Goal: Transaction & Acquisition: Book appointment/travel/reservation

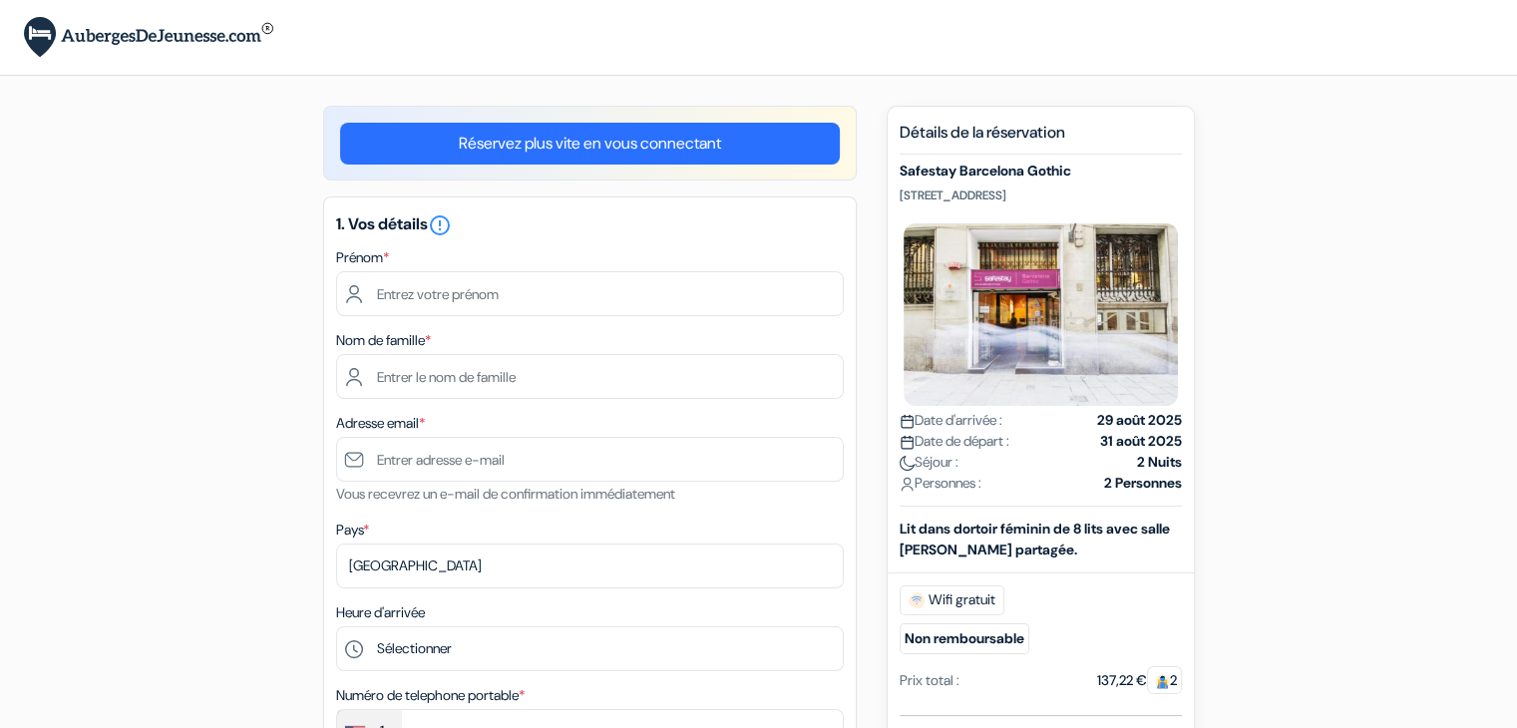
click at [1134, 418] on strong "29 août 2025" at bounding box center [1139, 420] width 85 height 21
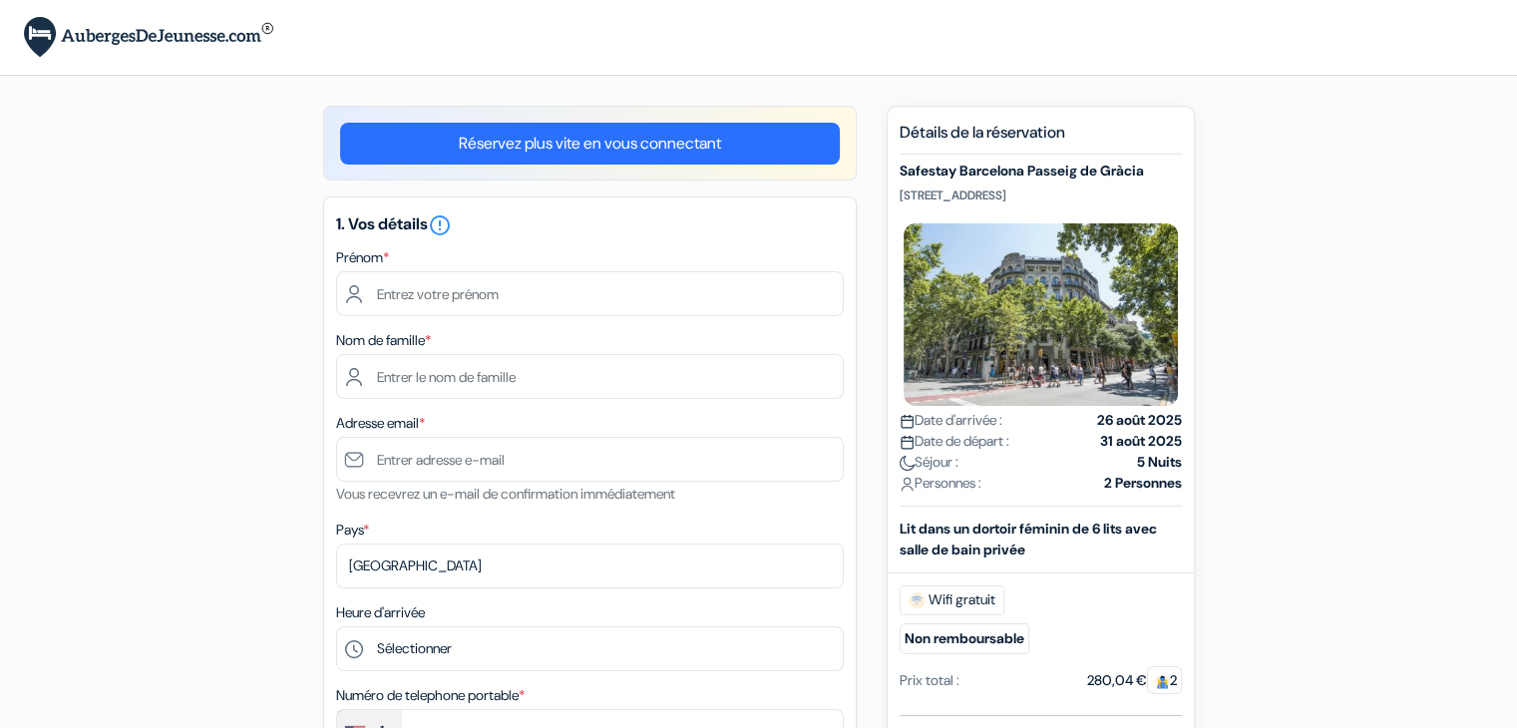
click at [1081, 175] on h5 "Safestay Barcelona Passeig de Gràcia" at bounding box center [1040, 171] width 282 height 17
click at [1025, 171] on h5 "Safestay Barcelona Passeig de Gràcia" at bounding box center [1040, 171] width 282 height 17
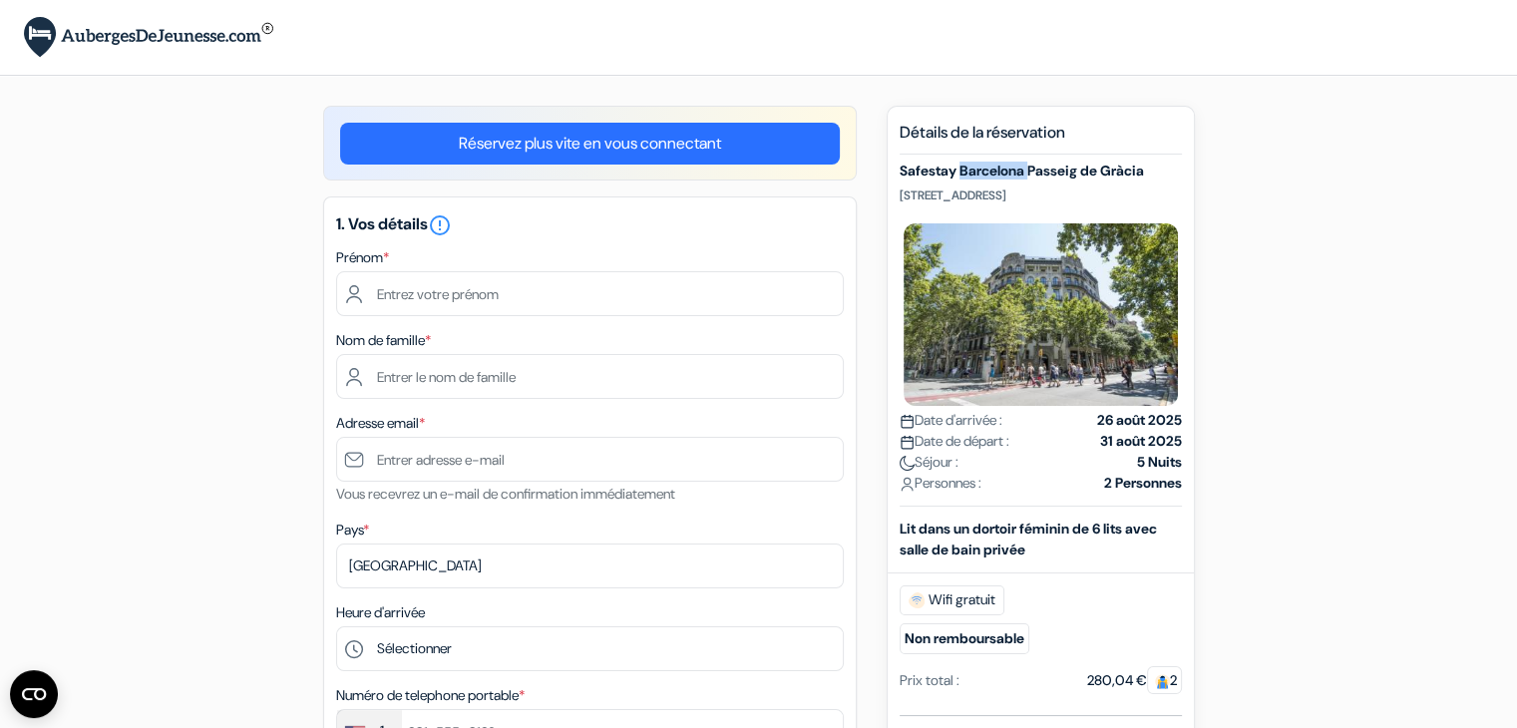
click at [1025, 171] on h5 "Safestay Barcelona Passeig de Gràcia" at bounding box center [1040, 171] width 282 height 17
copy div "Safestay Barcelona Passeig de Gràcia"
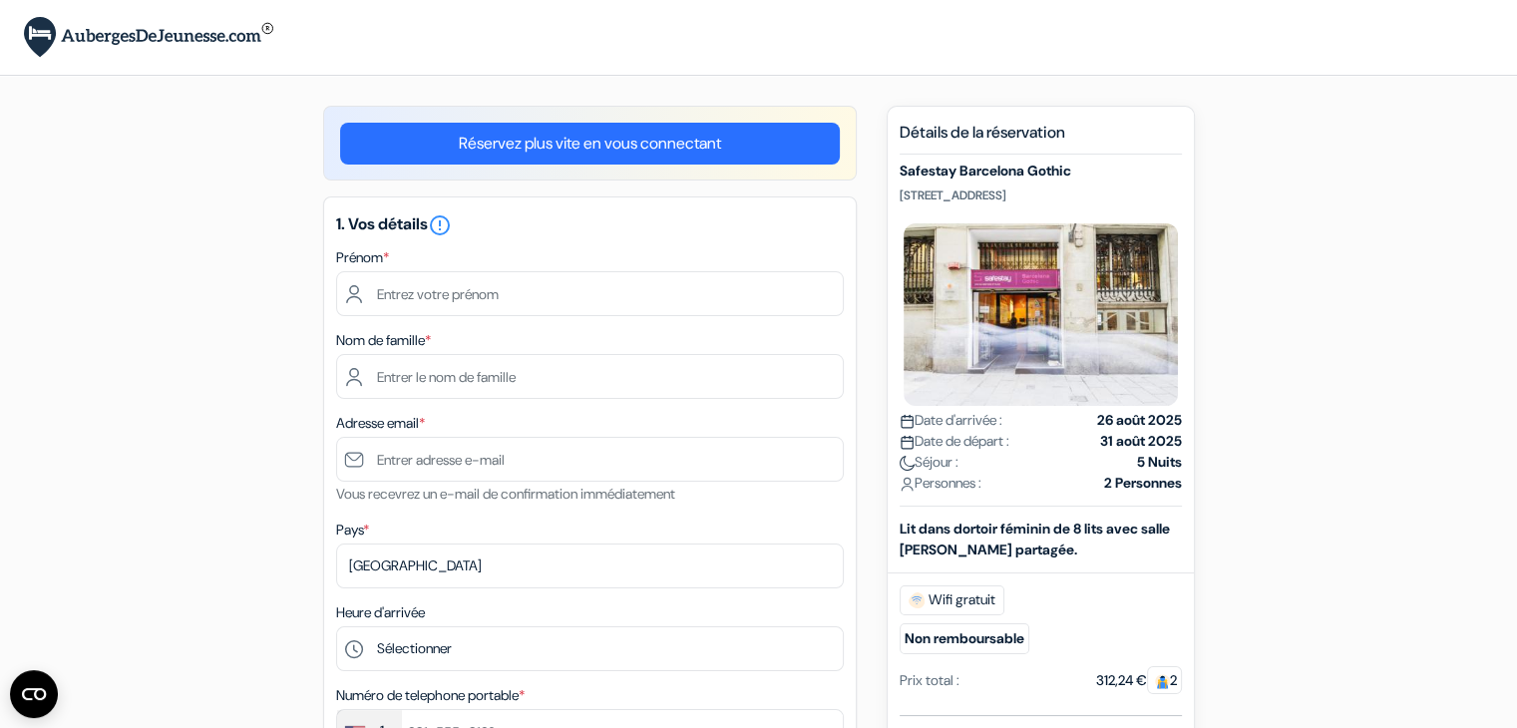
click at [982, 173] on h5 "Safestay Barcelona Gothic" at bounding box center [1040, 171] width 282 height 17
